Goal: Task Accomplishment & Management: Manage account settings

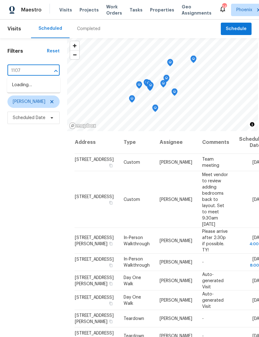
type input "1107"
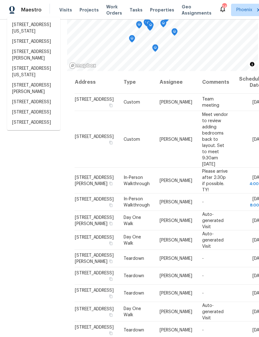
scroll to position [60, 0]
click at [29, 118] on li "[STREET_ADDRESS]" at bounding box center [33, 113] width 53 height 10
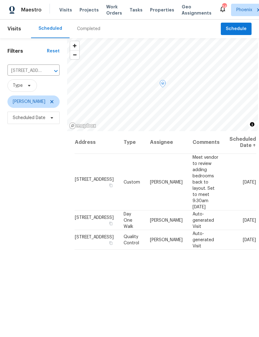
click at [0, 0] on icon at bounding box center [0, 0] width 0 height 0
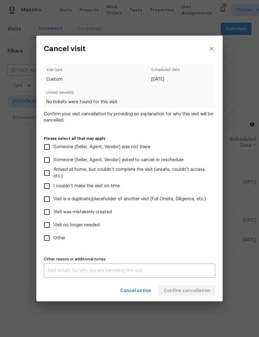
click at [50, 210] on input "Visit was mistakenly created" at bounding box center [46, 212] width 13 height 13
checkbox input "true"
click at [179, 273] on textarea at bounding box center [129, 270] width 164 height 4
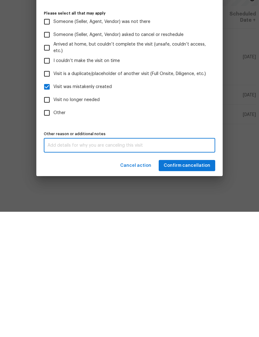
scroll to position [20, 0]
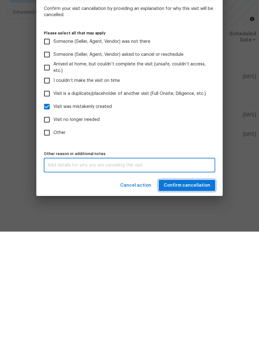
click at [197, 287] on span "Confirm cancellation" at bounding box center [186, 291] width 46 height 8
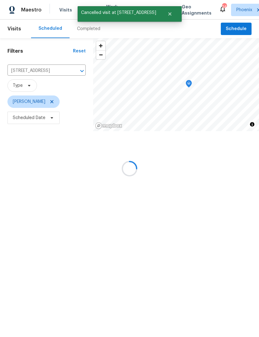
scroll to position [0, 0]
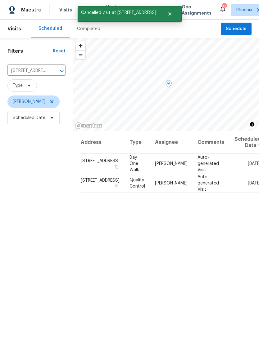
click at [0, 0] on icon at bounding box center [0, 0] width 0 height 0
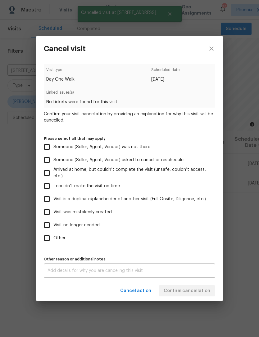
click at [50, 217] on input "Visit was mistakenly created" at bounding box center [46, 212] width 13 height 13
checkbox input "true"
click at [205, 294] on span "Confirm cancellation" at bounding box center [186, 291] width 46 height 8
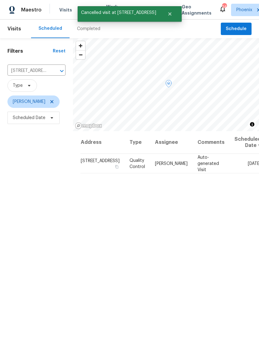
click at [0, 0] on icon at bounding box center [0, 0] width 0 height 0
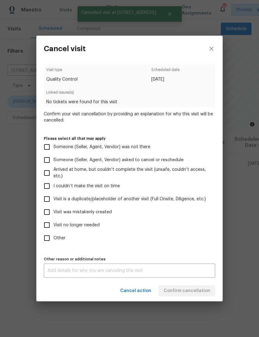
click at [48, 215] on input "Visit was mistakenly created" at bounding box center [46, 212] width 13 height 13
checkbox input "true"
click at [204, 294] on span "Confirm cancellation" at bounding box center [186, 291] width 46 height 8
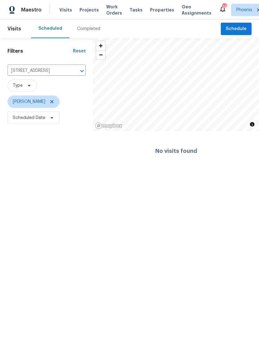
click at [73, 75] on button "Clear" at bounding box center [73, 71] width 9 height 9
